Goal: Information Seeking & Learning: Find specific fact

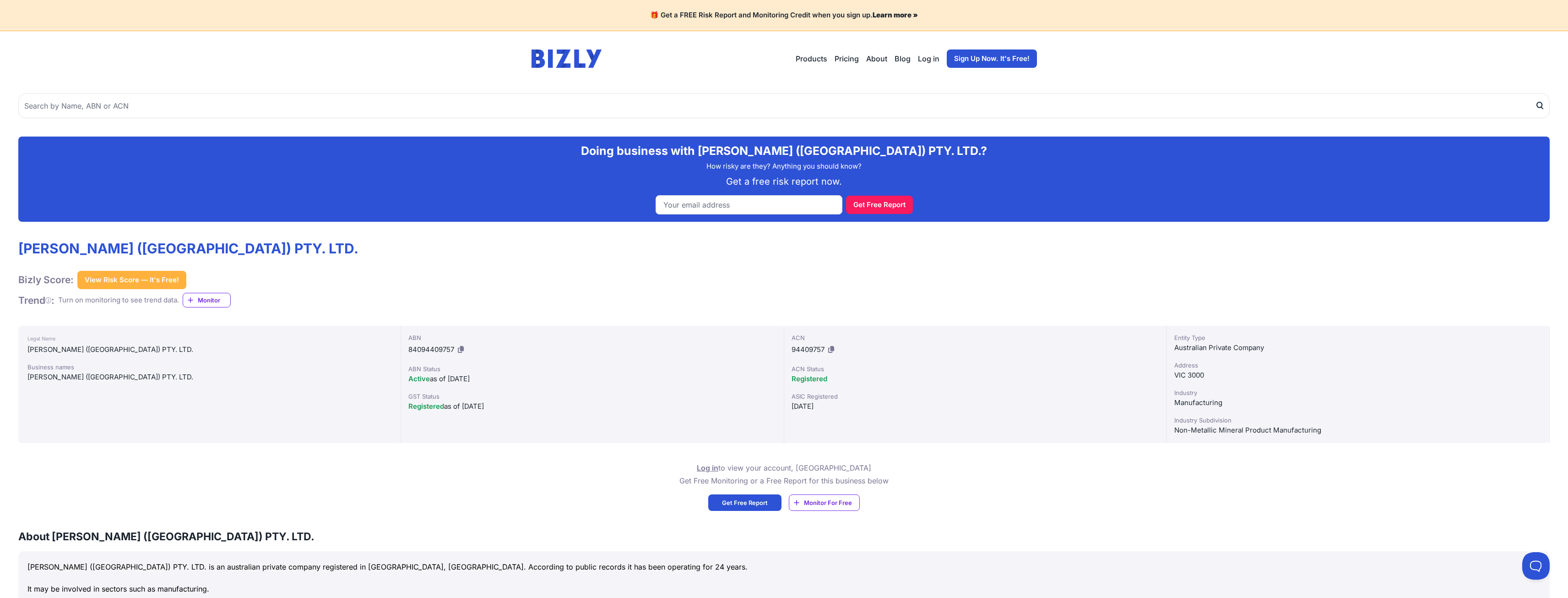
drag, startPoint x: 1331, startPoint y: 434, endPoint x: 1142, endPoint y: 431, distance: 189.0
click at [1142, 431] on div "Legal Name [PERSON_NAME] ([GEOGRAPHIC_DATA]) PTY. LTD. Business names [PERSON_N…" at bounding box center [784, 384] width 1531 height 118
click at [838, 357] on div "ACN 94409757" at bounding box center [975, 345] width 368 height 24
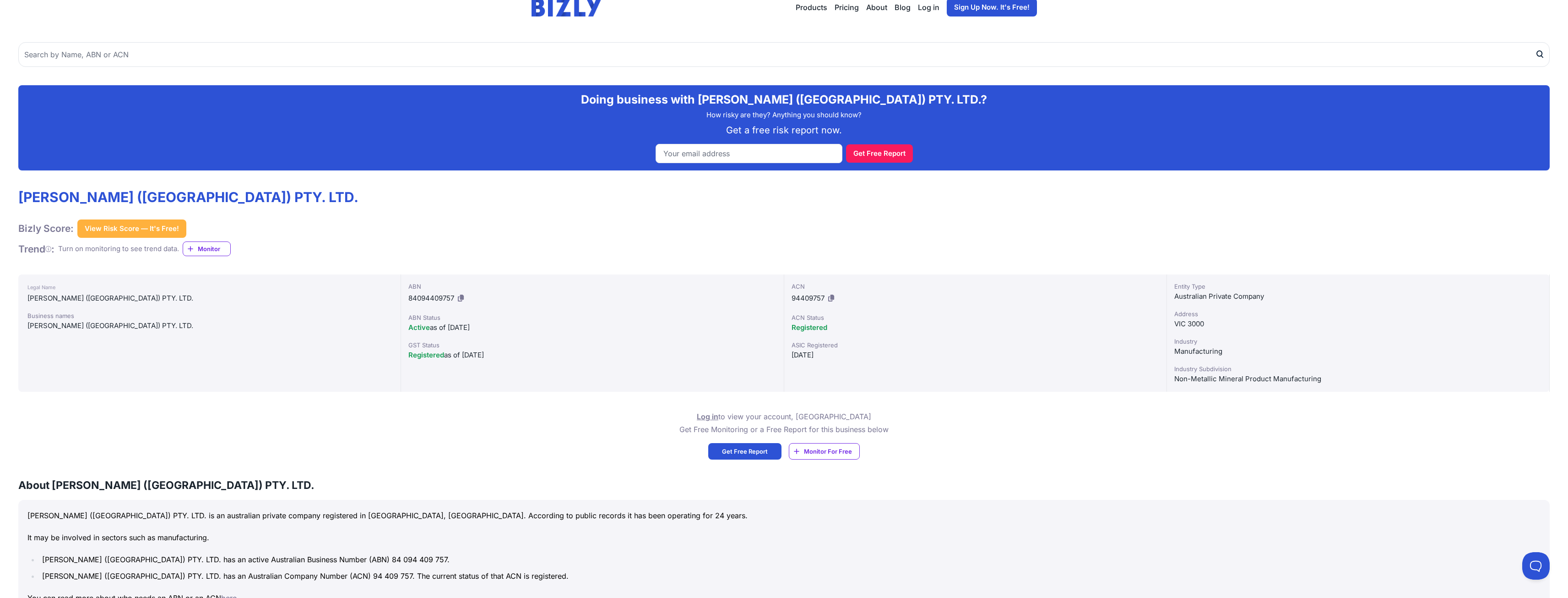
scroll to position [183, 0]
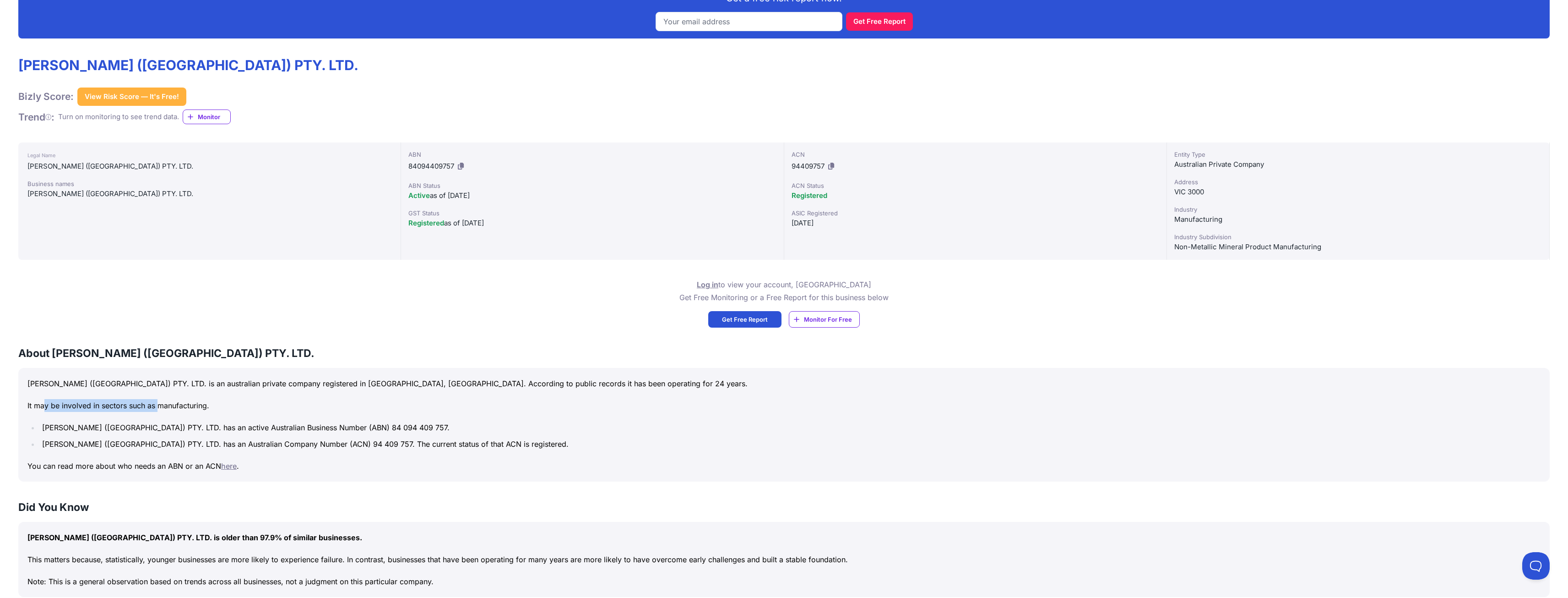
drag, startPoint x: 46, startPoint y: 404, endPoint x: 158, endPoint y: 407, distance: 112.0
click at [158, 407] on p "It may be involved in sectors such as manufacturing." at bounding box center [784, 405] width 1513 height 13
click at [289, 426] on li "[PERSON_NAME] ([GEOGRAPHIC_DATA]) PTY. LTD. has an active Australian Business N…" at bounding box center [790, 427] width 1501 height 13
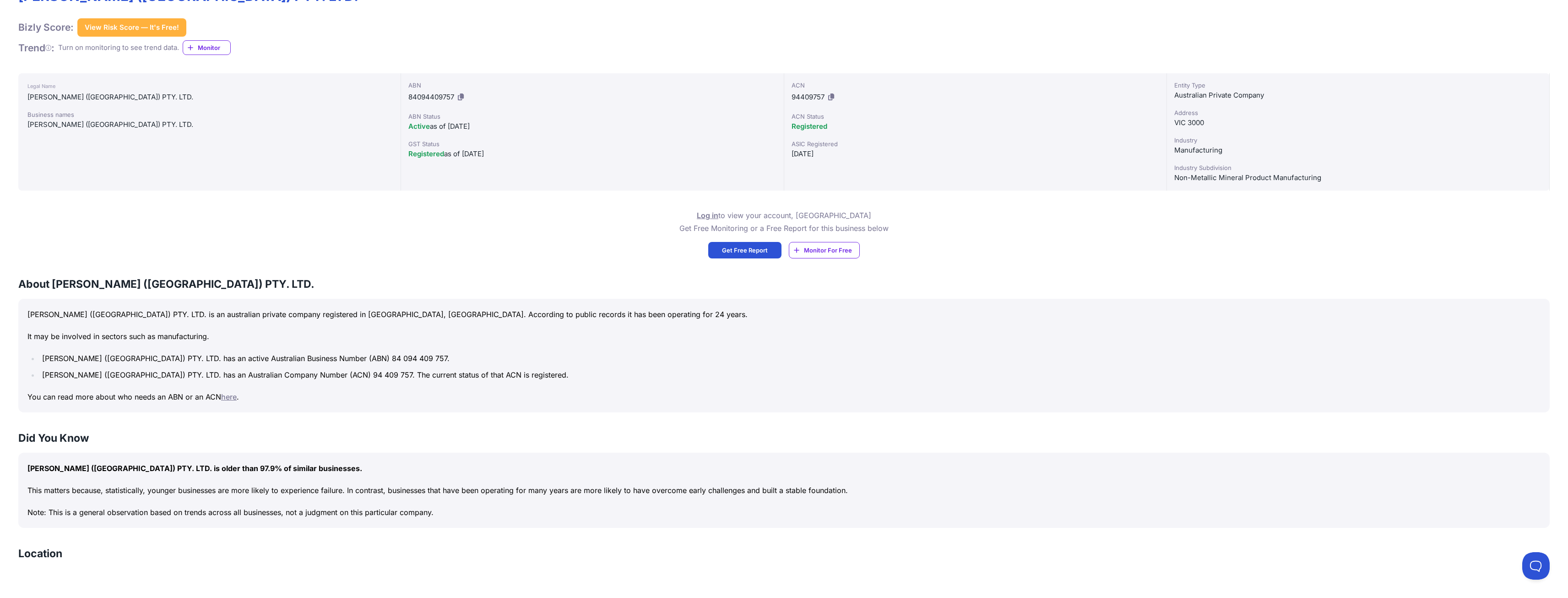
scroll to position [320, 0]
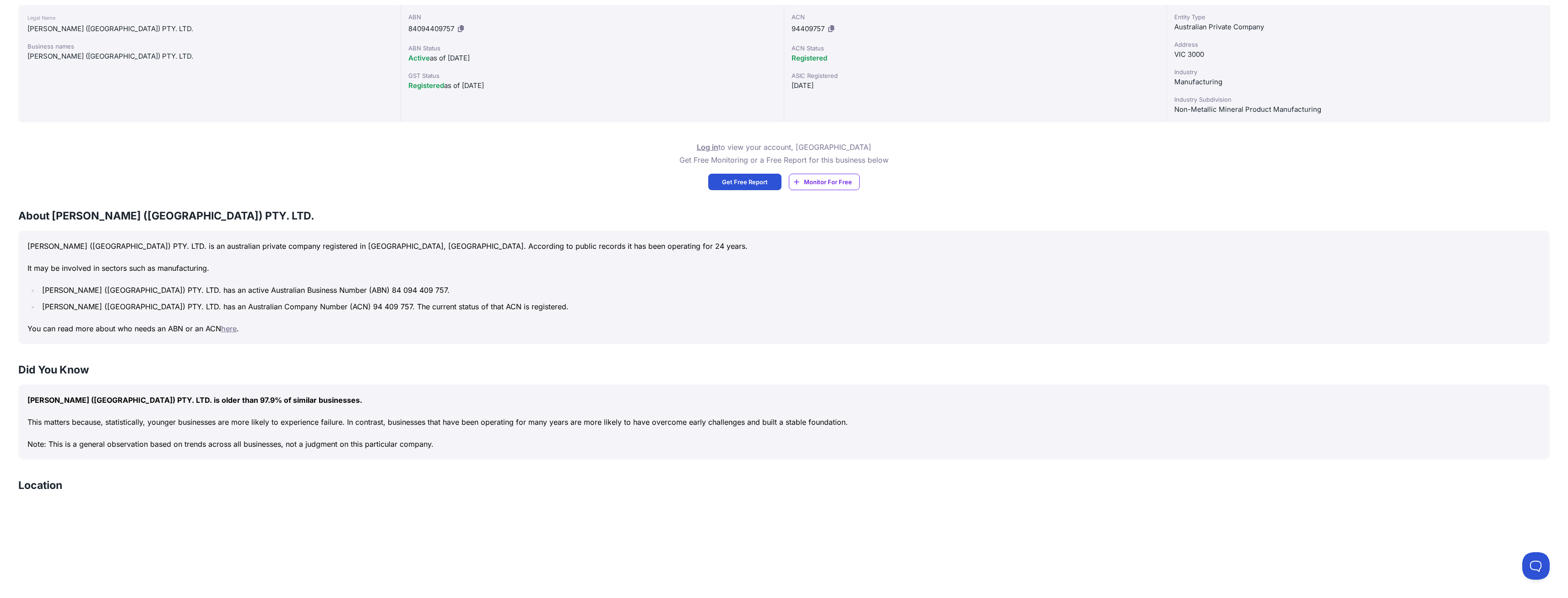
click at [311, 287] on li "[PERSON_NAME] ([GEOGRAPHIC_DATA]) PTY. LTD. has an active Australian Business N…" at bounding box center [790, 290] width 1501 height 13
click at [313, 287] on li "[PERSON_NAME] ([GEOGRAPHIC_DATA]) PTY. LTD. has an active Australian Business N…" at bounding box center [790, 290] width 1501 height 13
click at [338, 275] on p "It may be involved in sectors such as manufacturing." at bounding box center [784, 267] width 1513 height 13
drag, startPoint x: 329, startPoint y: 288, endPoint x: 382, endPoint y: 284, distance: 53.2
click at [382, 284] on li "[PERSON_NAME] ([GEOGRAPHIC_DATA]) PTY. LTD. has an active Australian Business N…" at bounding box center [790, 290] width 1501 height 13
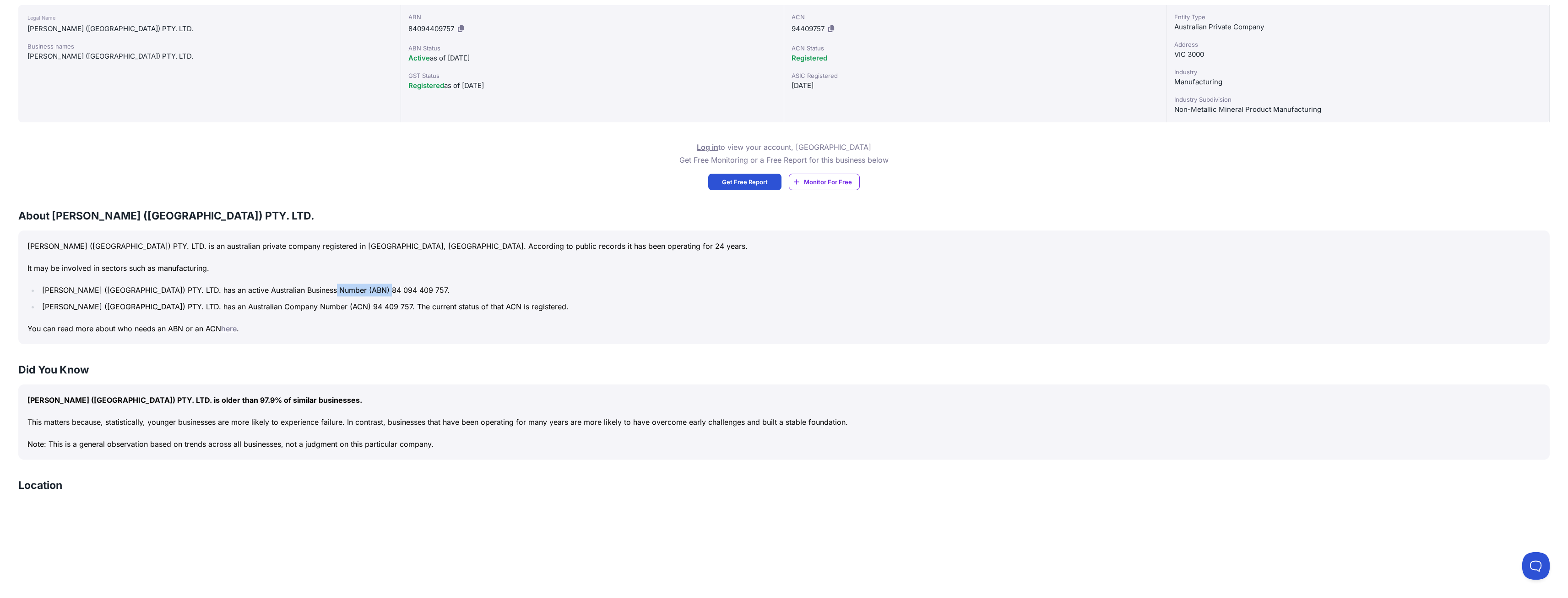
copy li "84 094 409 757"
click at [468, 318] on div "[PERSON_NAME] ([GEOGRAPHIC_DATA]) PTY. LTD. is an australian private company re…" at bounding box center [784, 287] width 1531 height 114
click at [295, 300] on li "[PERSON_NAME] ([GEOGRAPHIC_DATA]) PTY. LTD. has an Australian Company Number (A…" at bounding box center [790, 306] width 1501 height 13
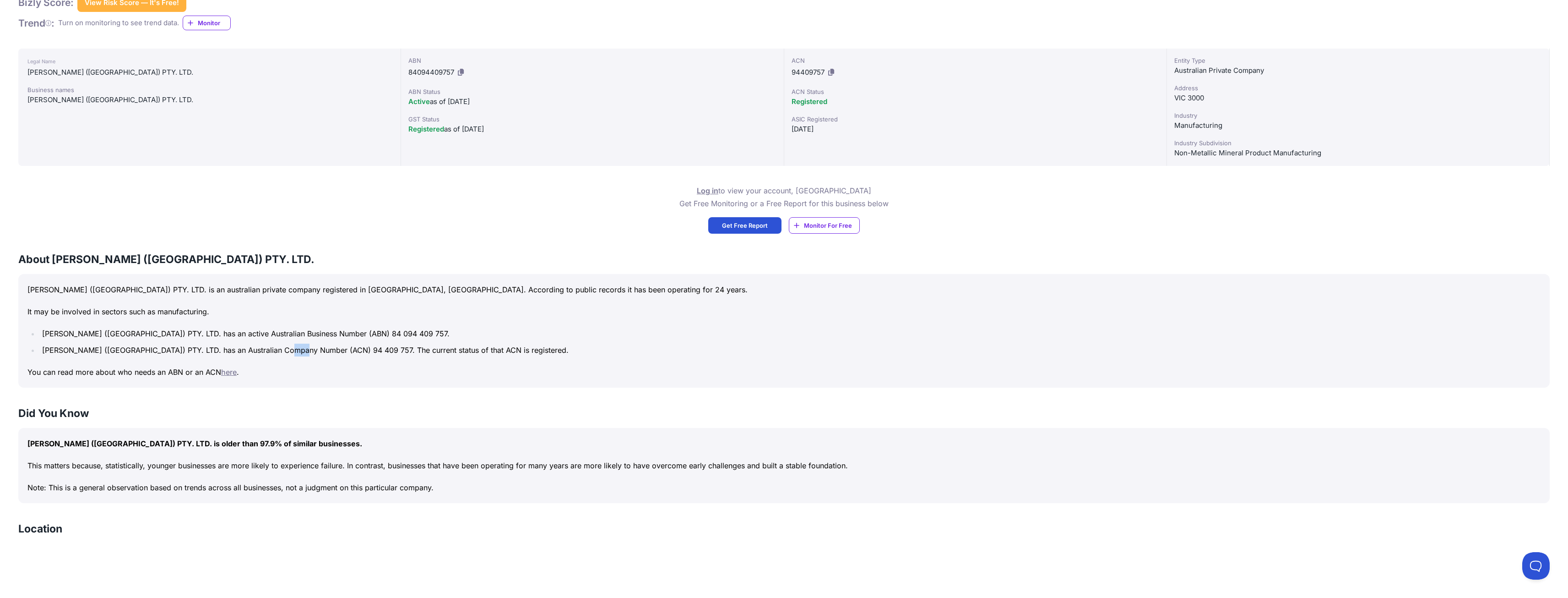
scroll to position [275, 0]
drag, startPoint x: 310, startPoint y: 354, endPoint x: 348, endPoint y: 349, distance: 38.3
click at [348, 349] on li "[PERSON_NAME] ([GEOGRAPHIC_DATA]) PTY. LTD. has an Australian Company Number (A…" at bounding box center [790, 352] width 1501 height 13
copy li "4 409 757"
drag, startPoint x: 187, startPoint y: 442, endPoint x: 311, endPoint y: 445, distance: 124.0
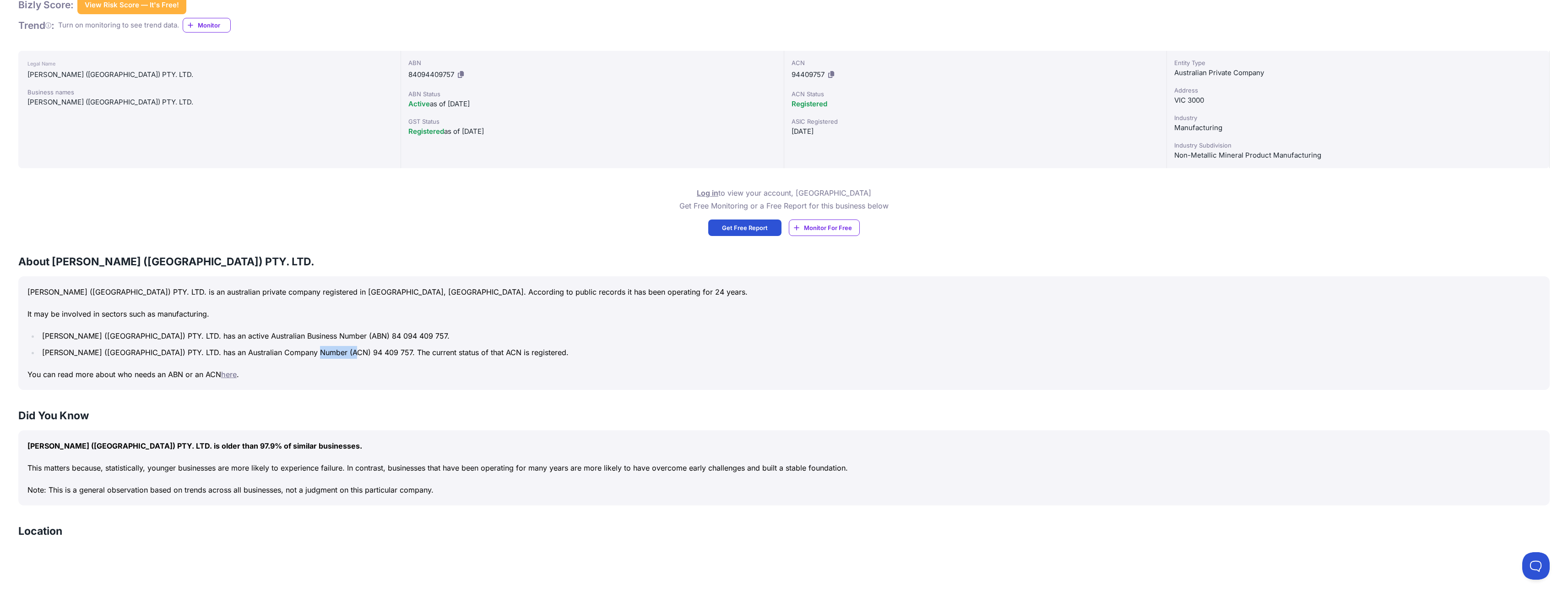
click at [311, 445] on p "[PERSON_NAME] ([GEOGRAPHIC_DATA]) PTY. LTD. is older than 97.9% of similar busi…" at bounding box center [784, 445] width 1513 height 13
click at [365, 455] on div "[PERSON_NAME] ([GEOGRAPHIC_DATA]) PTY. LTD. is older than 97.9% of similar busi…" at bounding box center [784, 467] width 1531 height 75
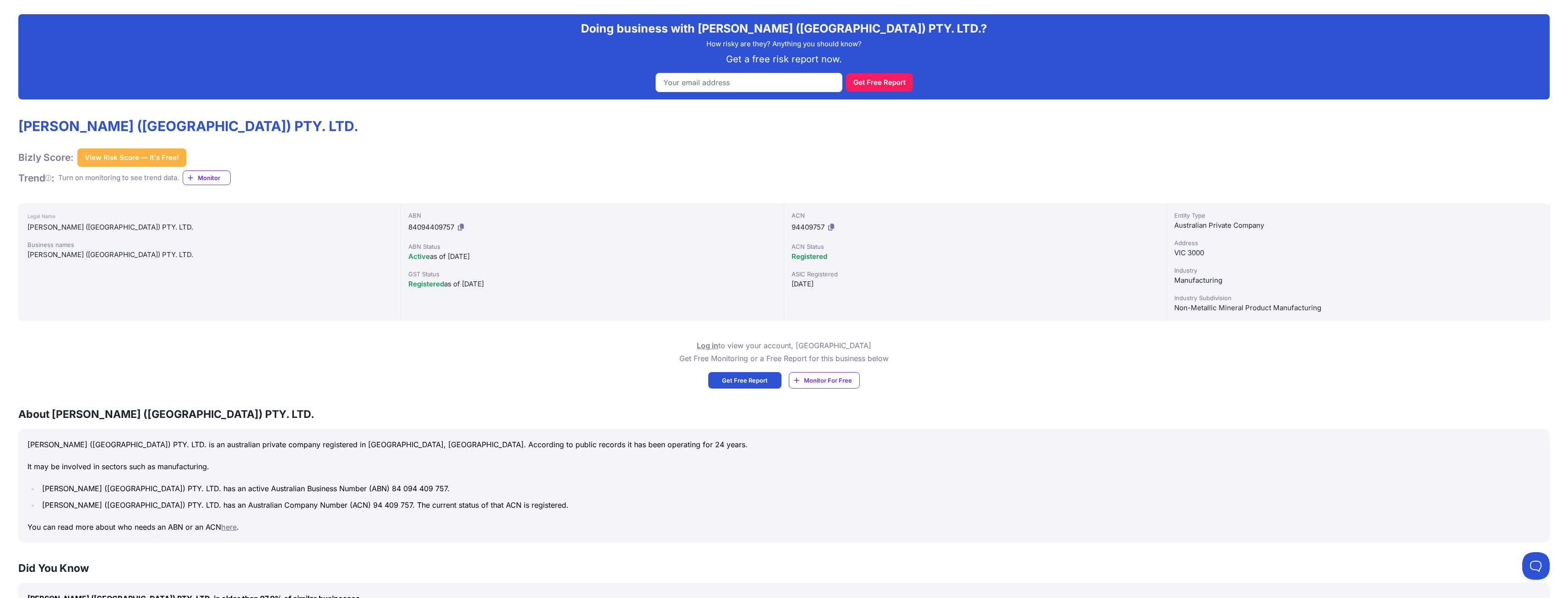
scroll to position [138, 0]
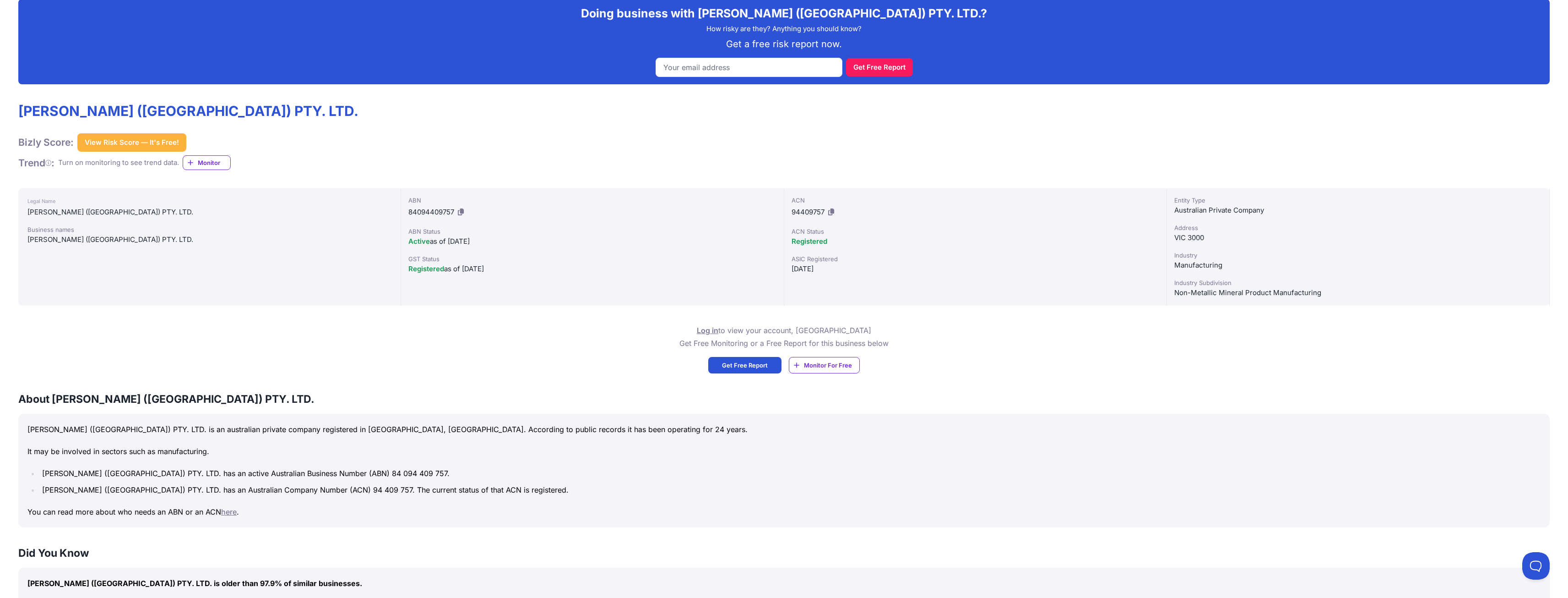
click at [1211, 293] on div "Non-Metallic Mineral Product Manufacturing" at bounding box center [1358, 293] width 368 height 11
copy div "Non-Metallic Mineral Product Manufacturing 0 High 0 Medium 1 Minor / Unknown"
click at [1046, 304] on div "ACN 94409757 ACN Status Registered ASIC Registered [DATE]" at bounding box center [975, 247] width 383 height 118
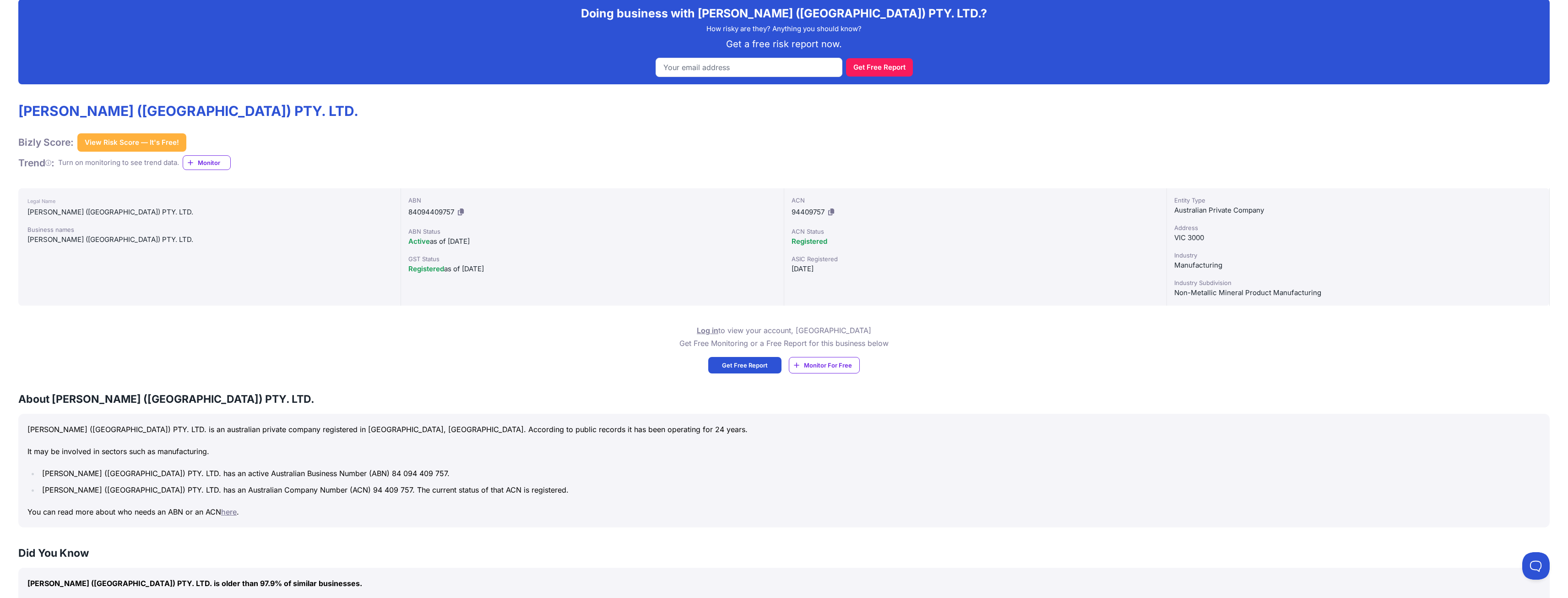
click at [1185, 285] on div "Industry Subdivision" at bounding box center [1358, 283] width 368 height 9
copy div "Industry"
drag, startPoint x: 620, startPoint y: 535, endPoint x: 688, endPoint y: 551, distance: 69.9
